Goal: Subscribe to service/newsletter

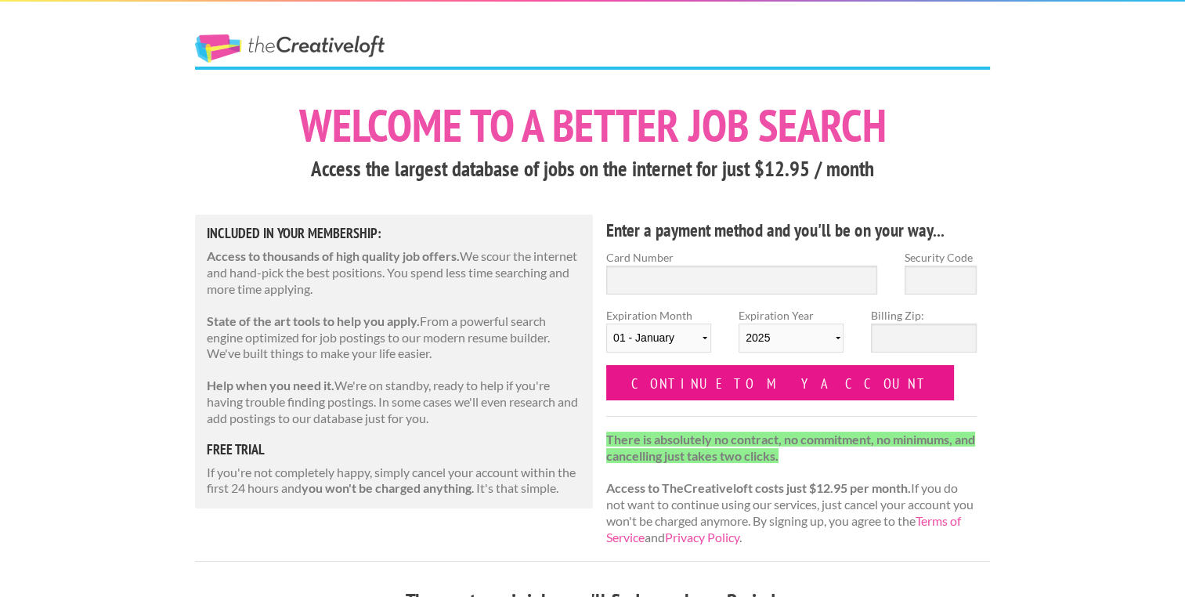
click at [762, 386] on input "Continue to my account" at bounding box center [780, 382] width 348 height 35
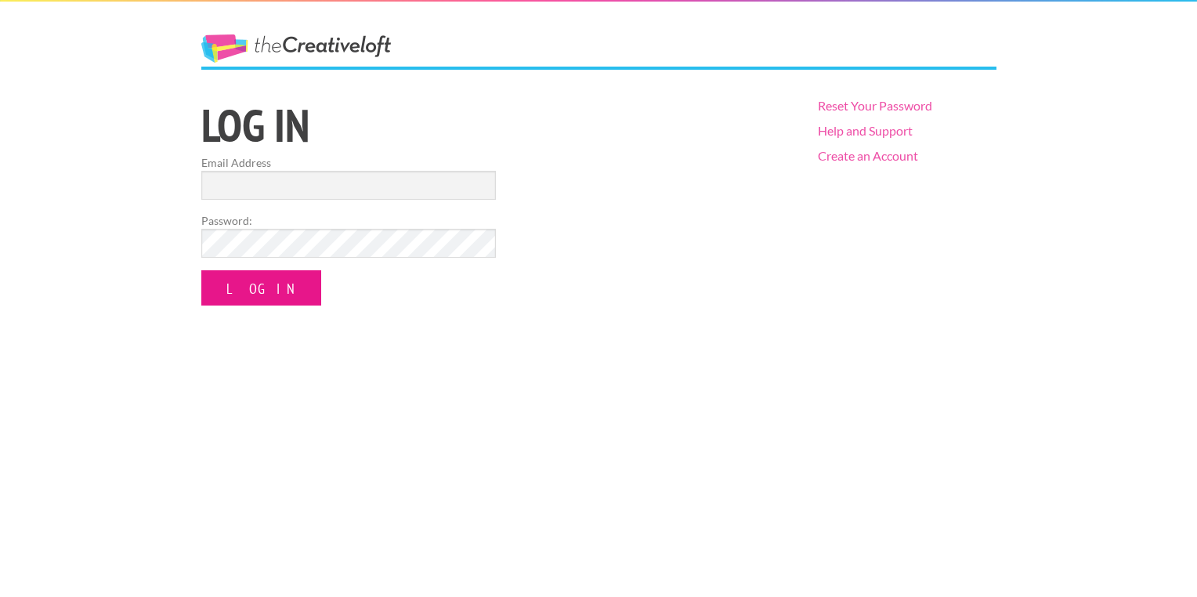
type input "[EMAIL_ADDRESS][DOMAIN_NAME]"
click at [261, 284] on input "Log In" at bounding box center [261, 287] width 120 height 35
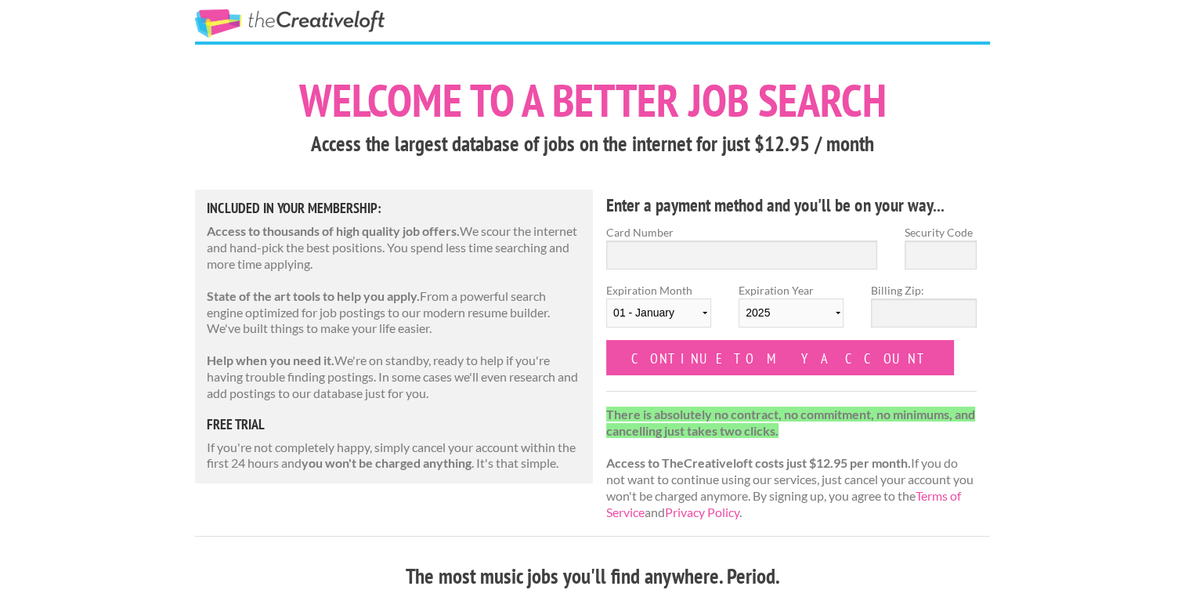
scroll to position [18, 0]
